Goal: Task Accomplishment & Management: Complete application form

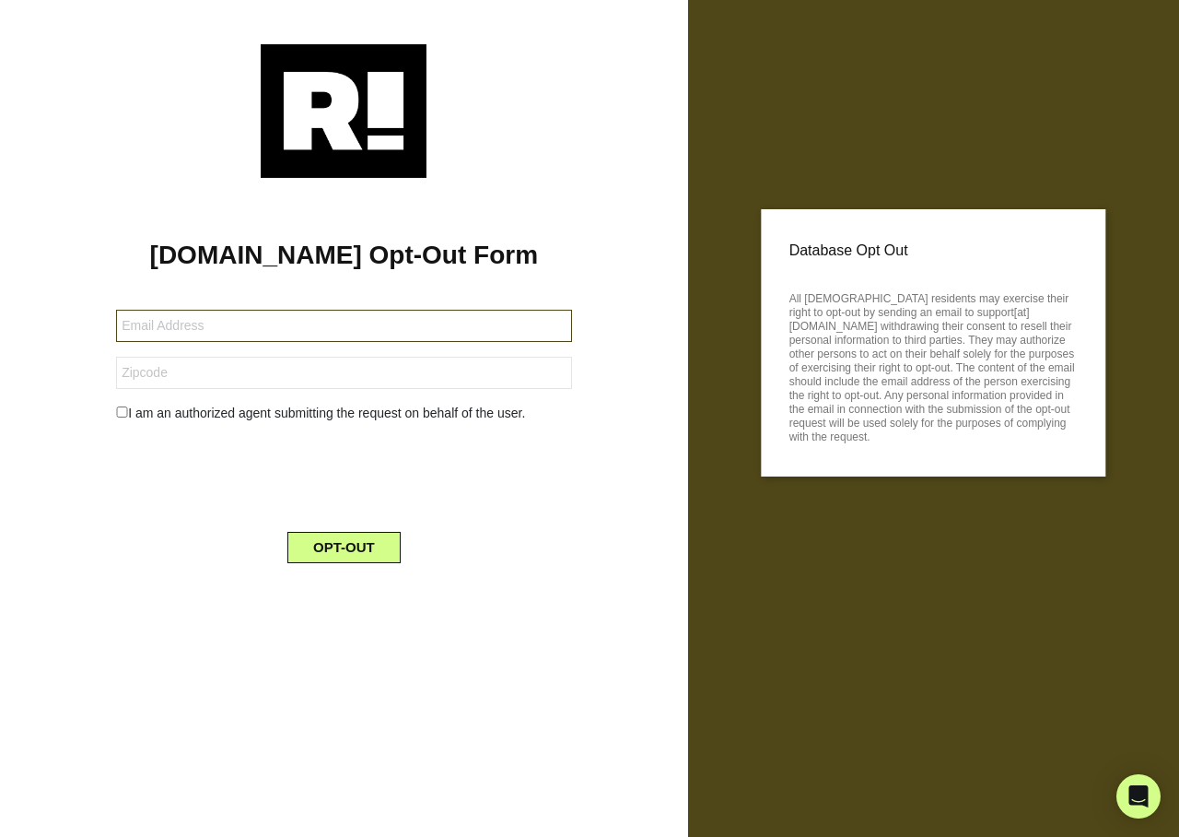
type input "rjmarshall@me.com"
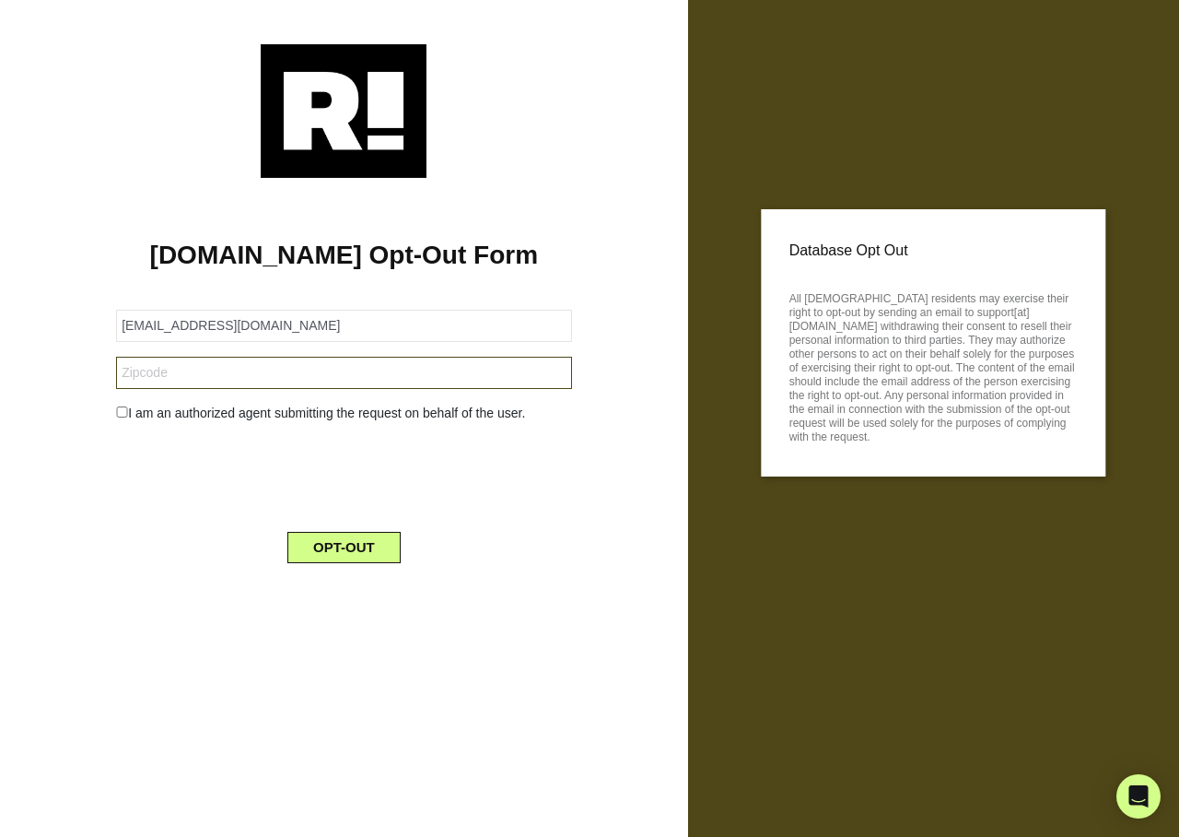
type input "90047"
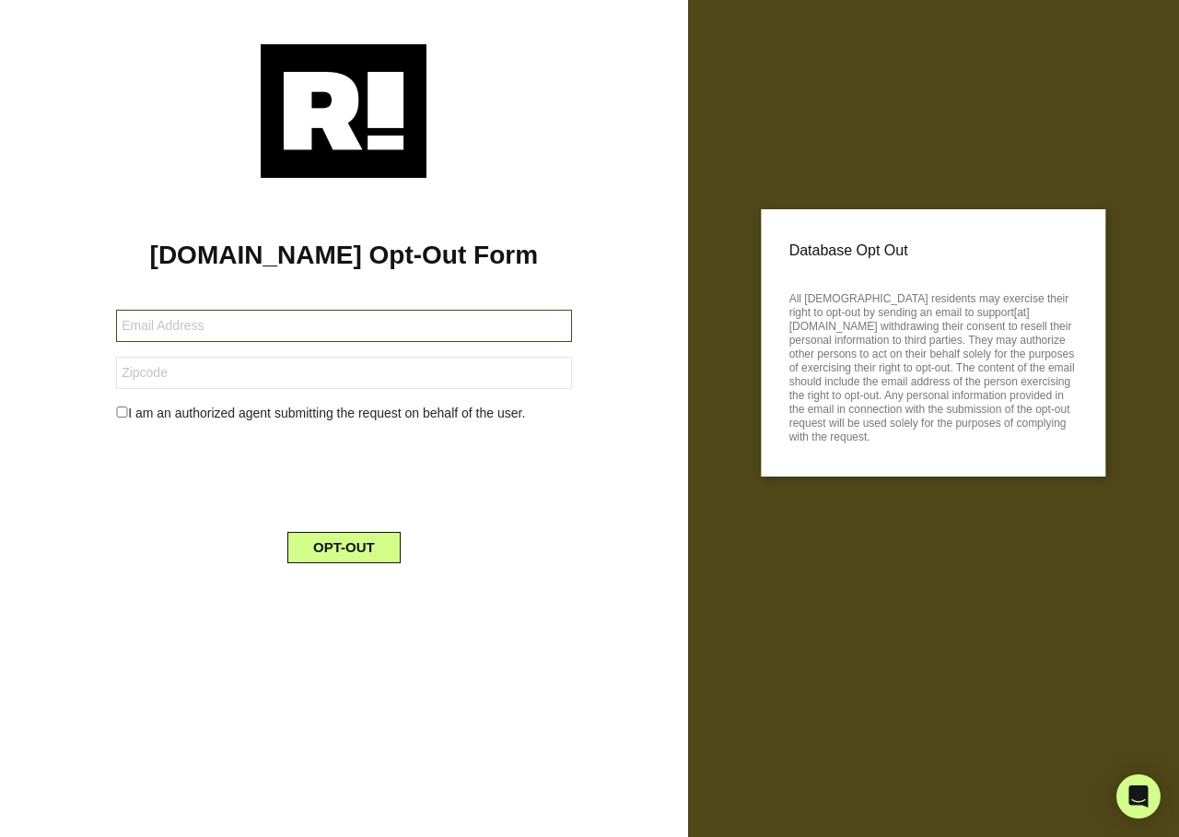
type input "meaghanbeverage@yahoo.com"
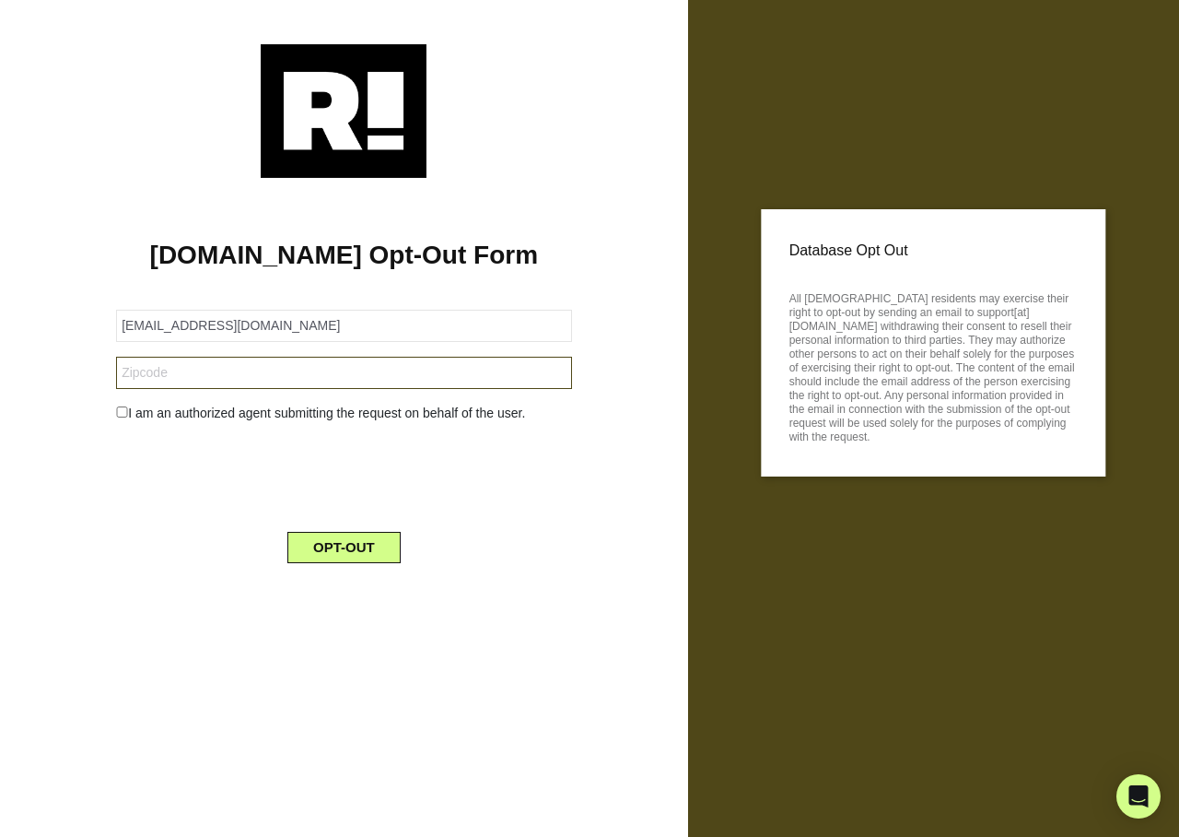
type input "14075"
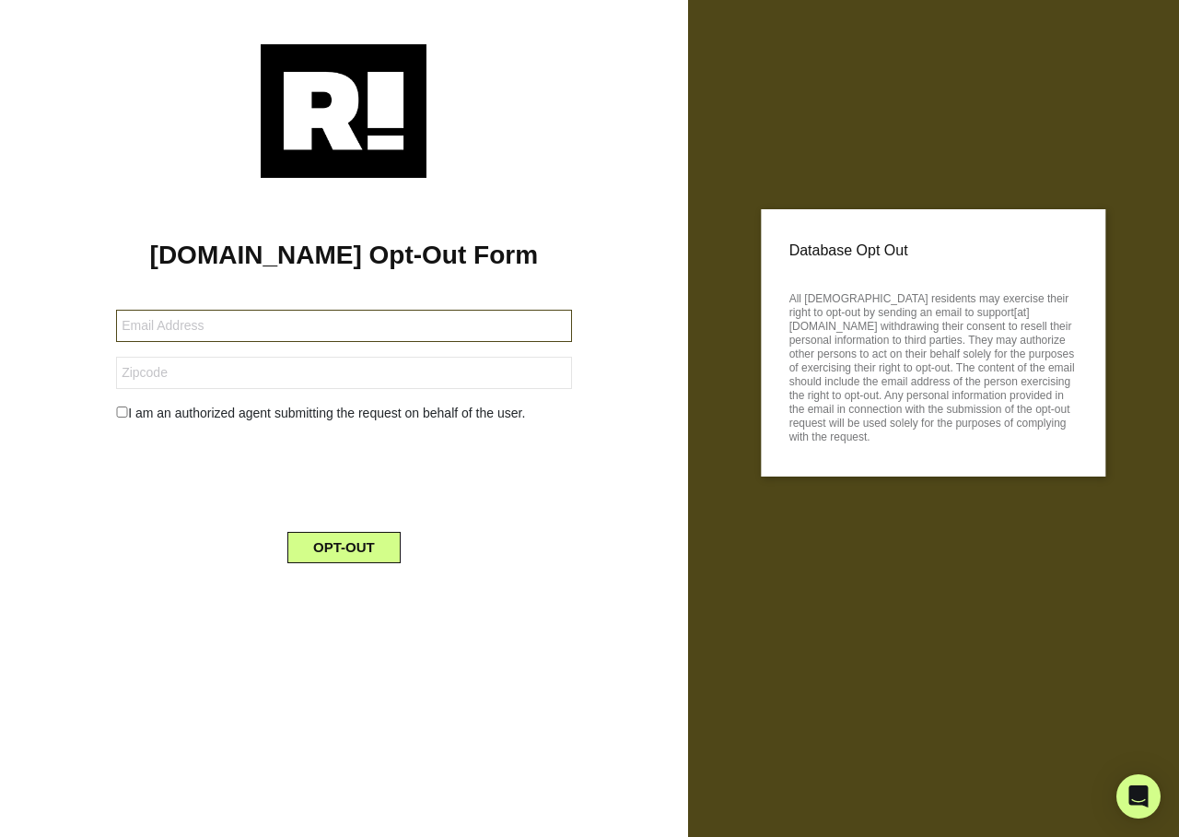
type input "[EMAIL_ADDRESS][PERSON_NAME][DOMAIN_NAME]"
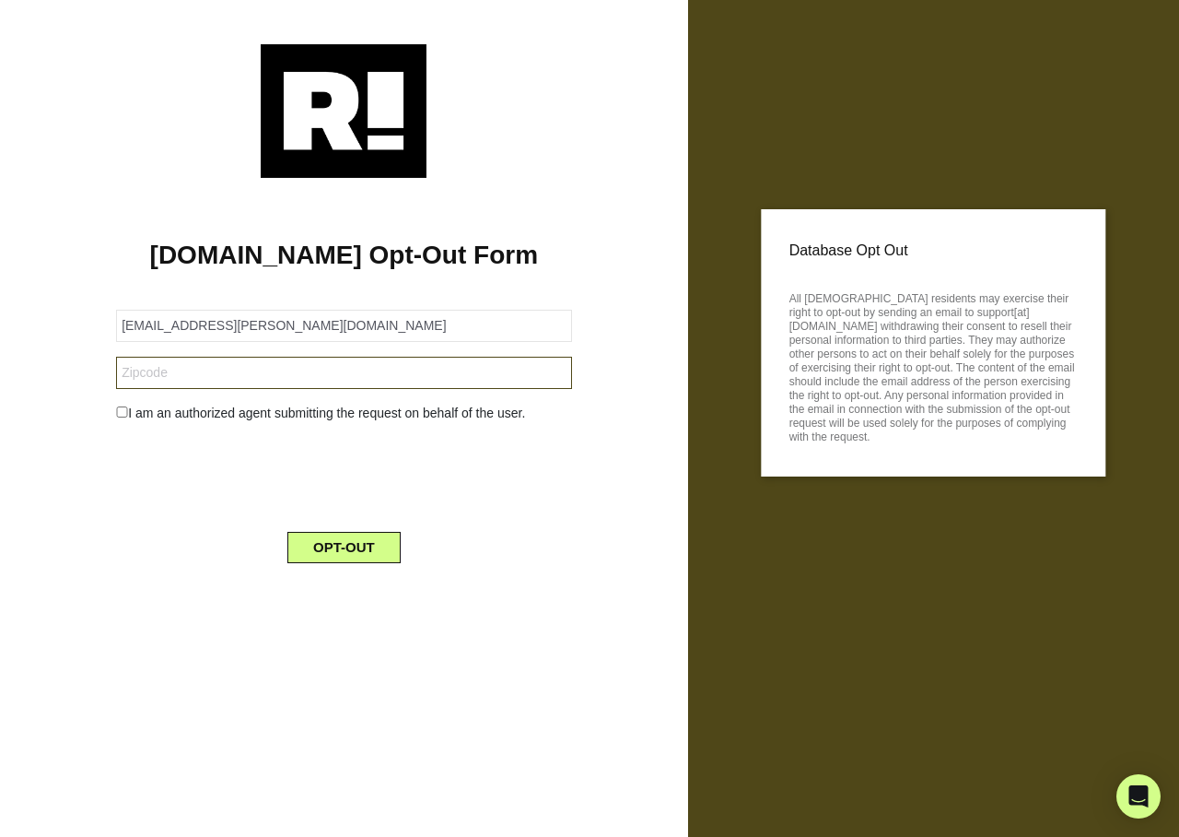
type input "67208"
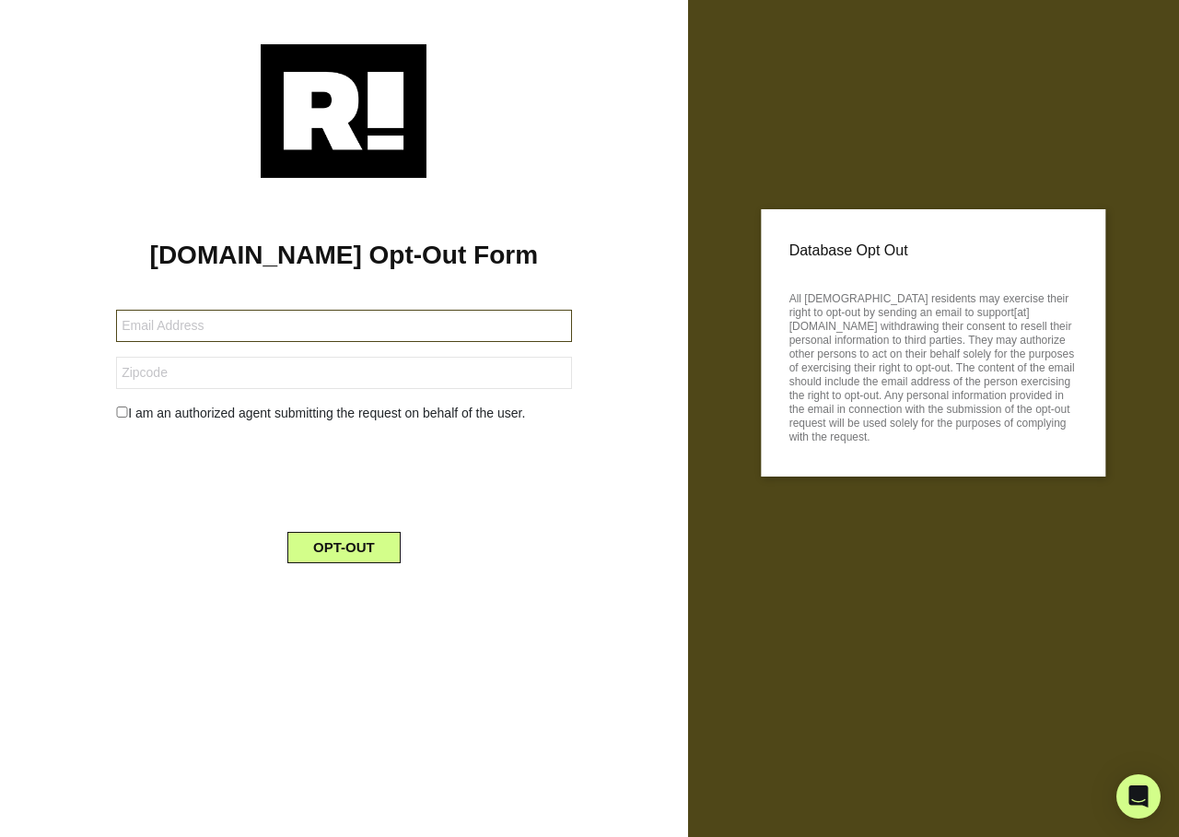
type input "[EMAIL_ADDRESS][DOMAIN_NAME]"
type input "39339"
